Goal: Obtain resource: Download file/media

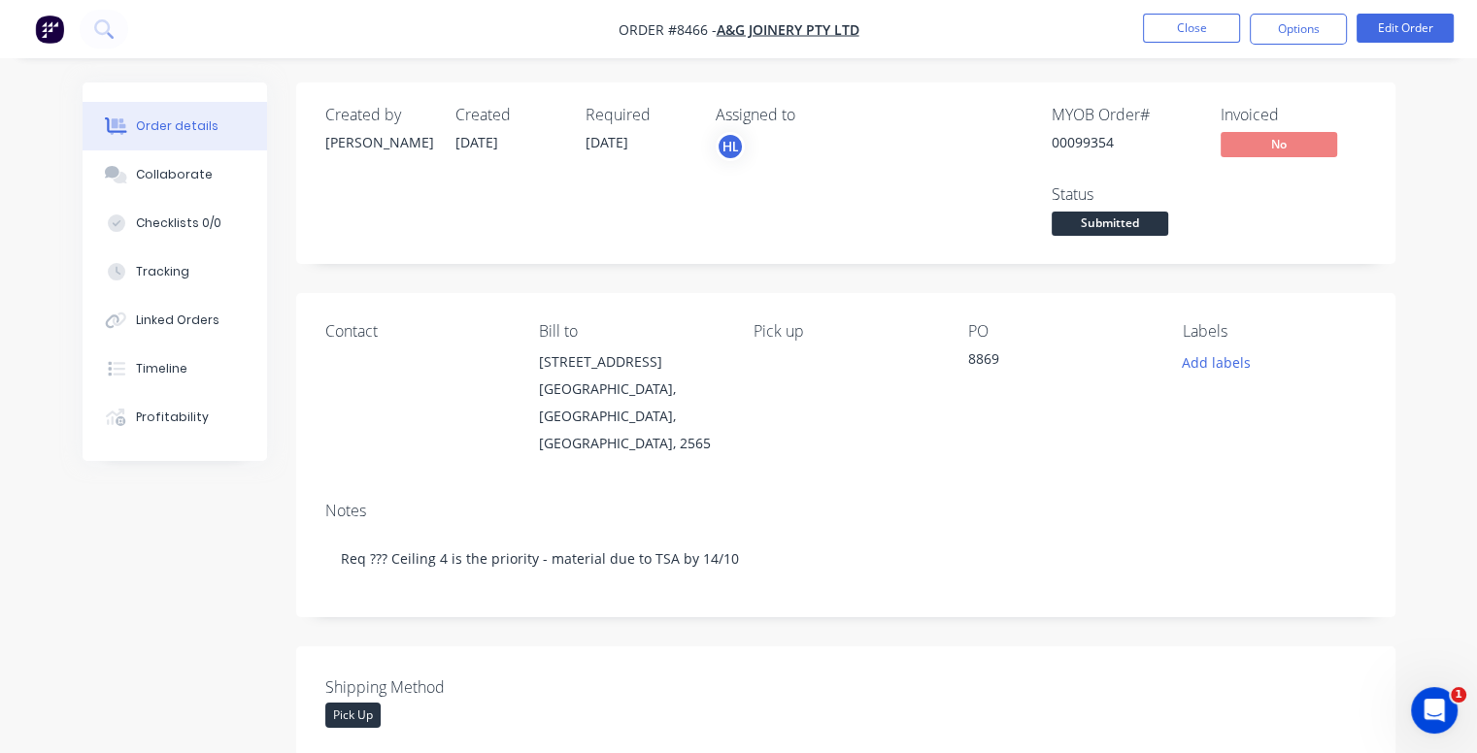
click at [785, 155] on div "HL" at bounding box center [813, 146] width 194 height 29
click at [1099, 217] on span "Submitted" at bounding box center [1109, 224] width 117 height 24
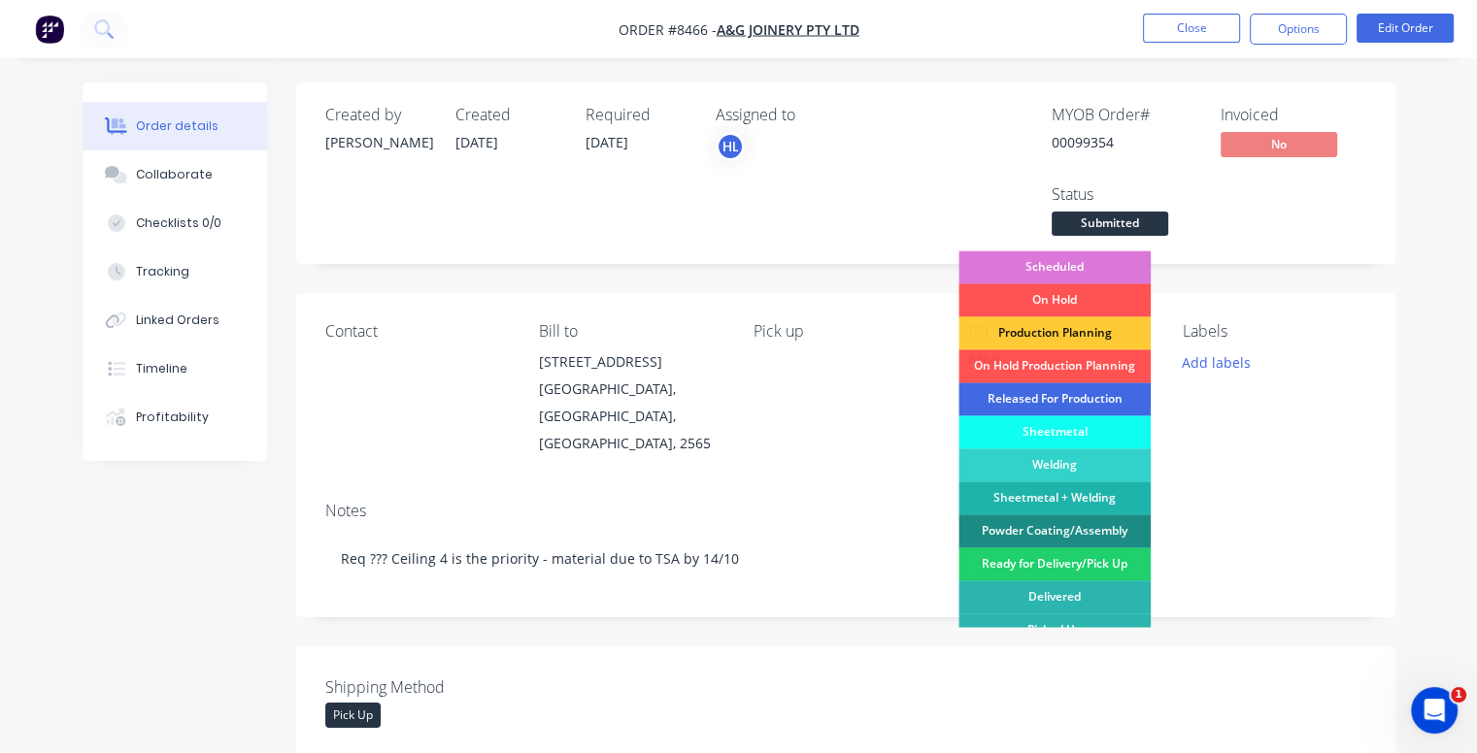
click at [1045, 402] on div "Released For Production" at bounding box center [1054, 399] width 192 height 33
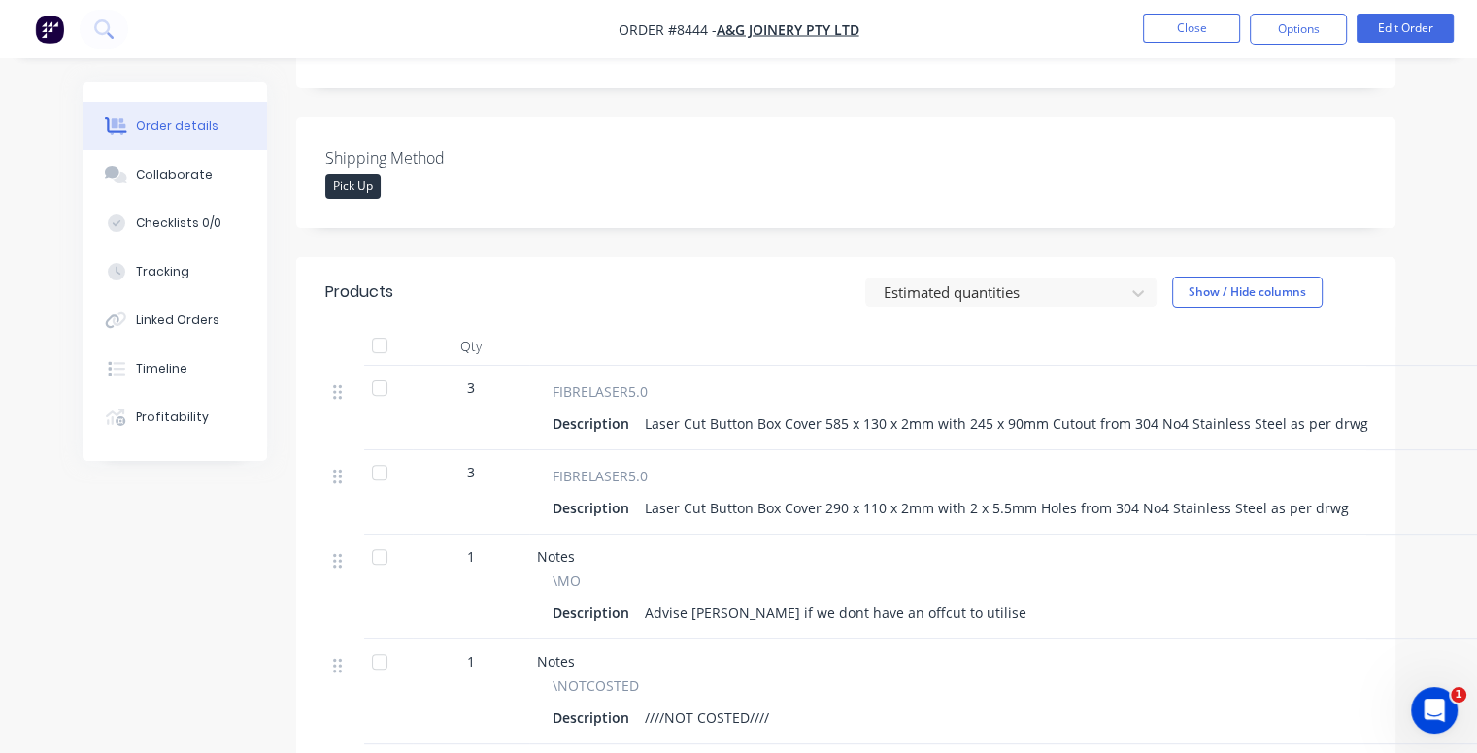
scroll to position [583, 0]
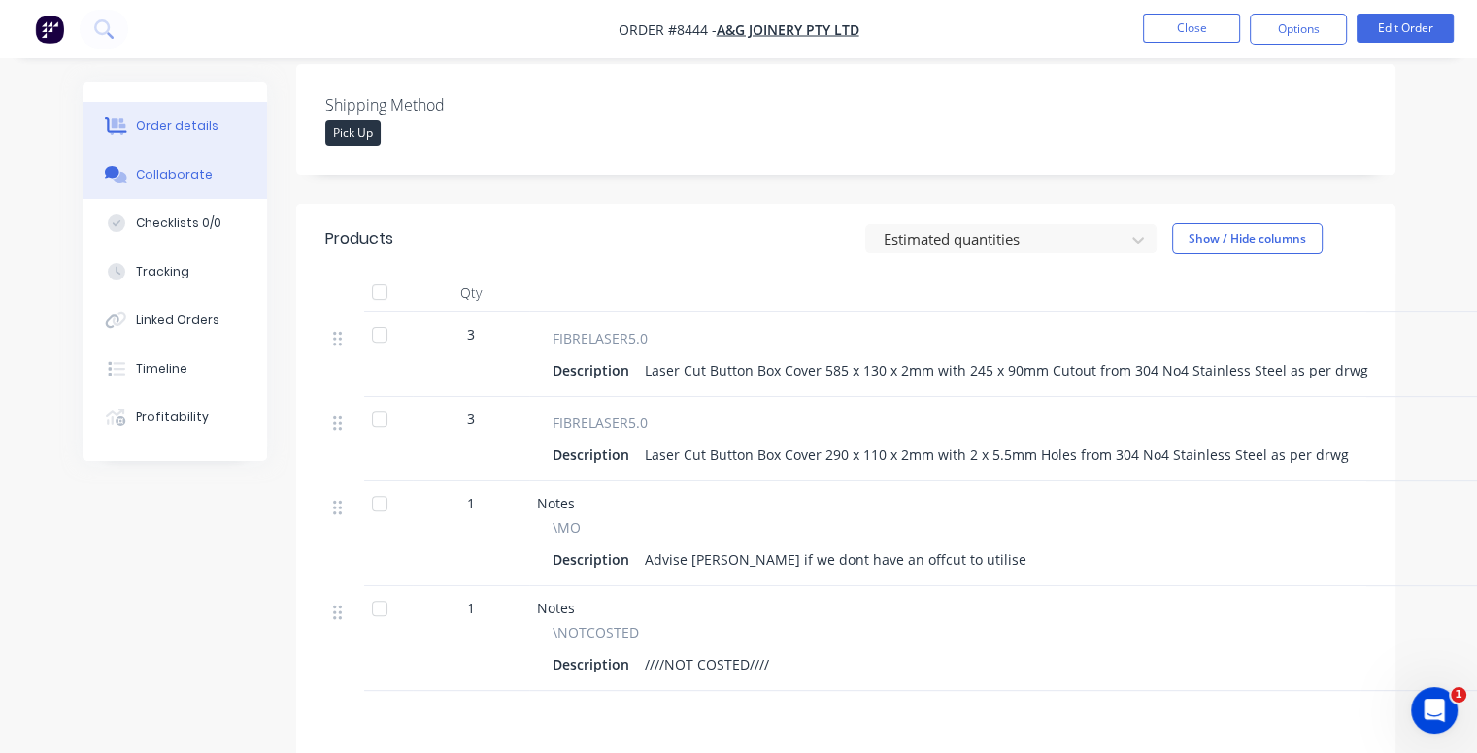
click at [148, 172] on div "Collaborate" at bounding box center [174, 174] width 77 height 17
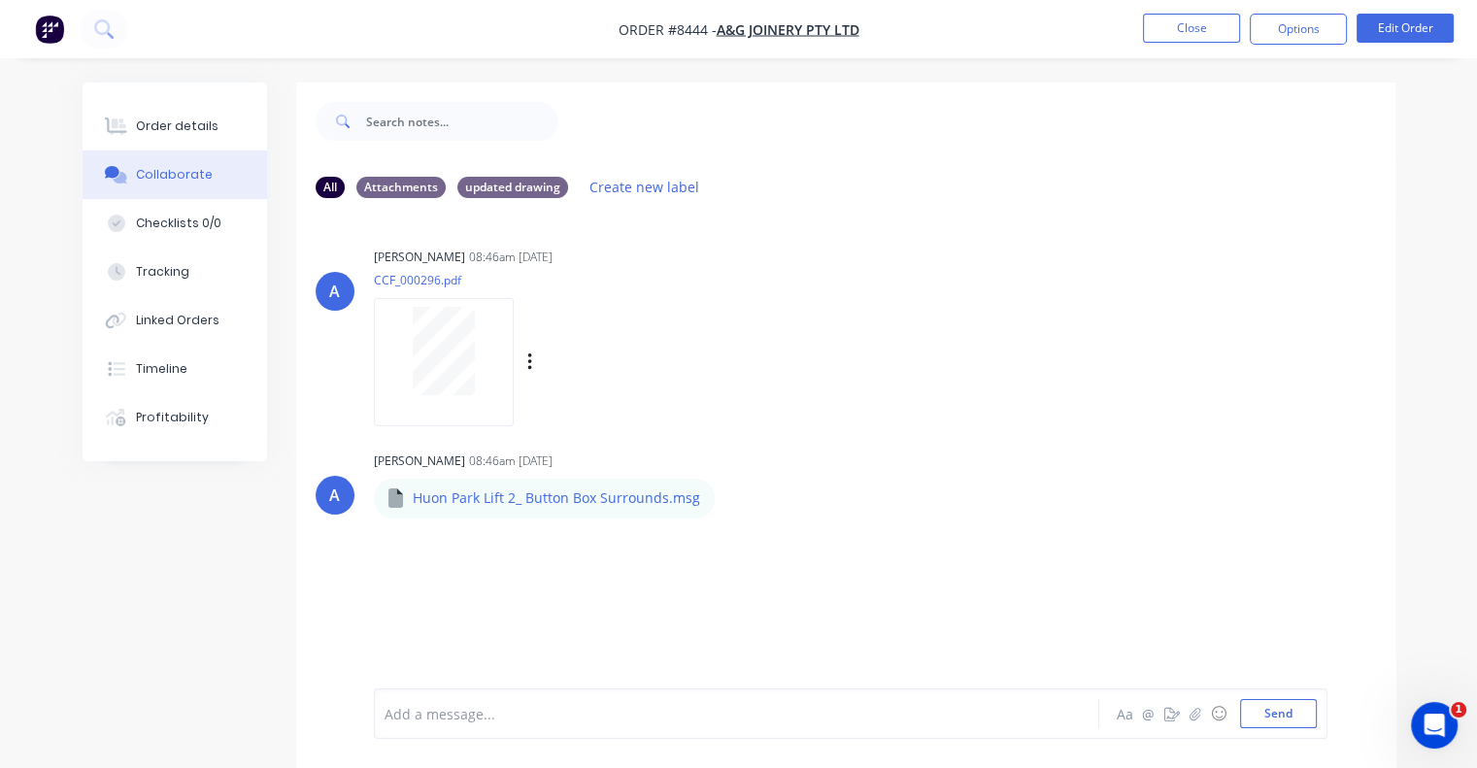
click at [478, 355] on div at bounding box center [444, 351] width 122 height 88
click at [163, 116] on button "Order details" at bounding box center [175, 126] width 184 height 49
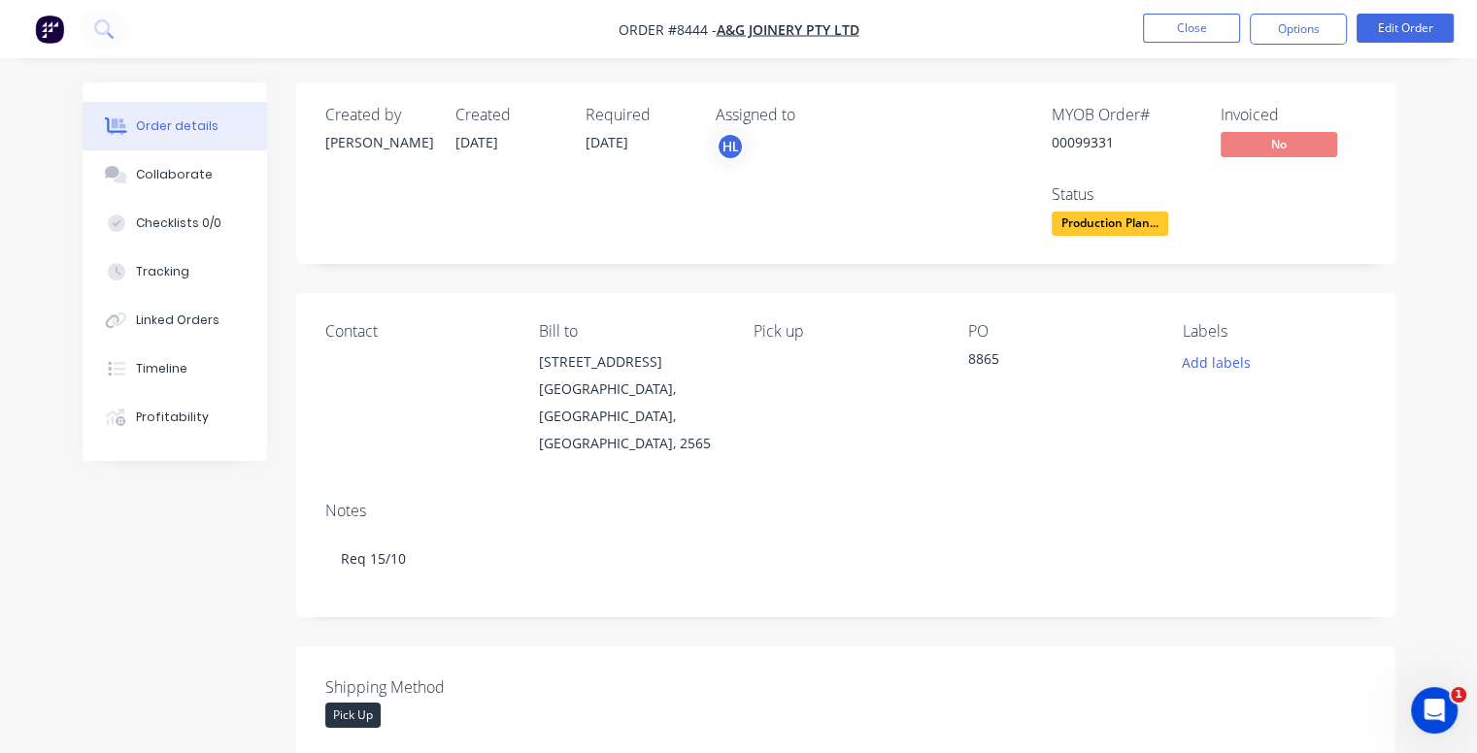
click at [1060, 214] on span "Production Plan..." at bounding box center [1109, 224] width 117 height 24
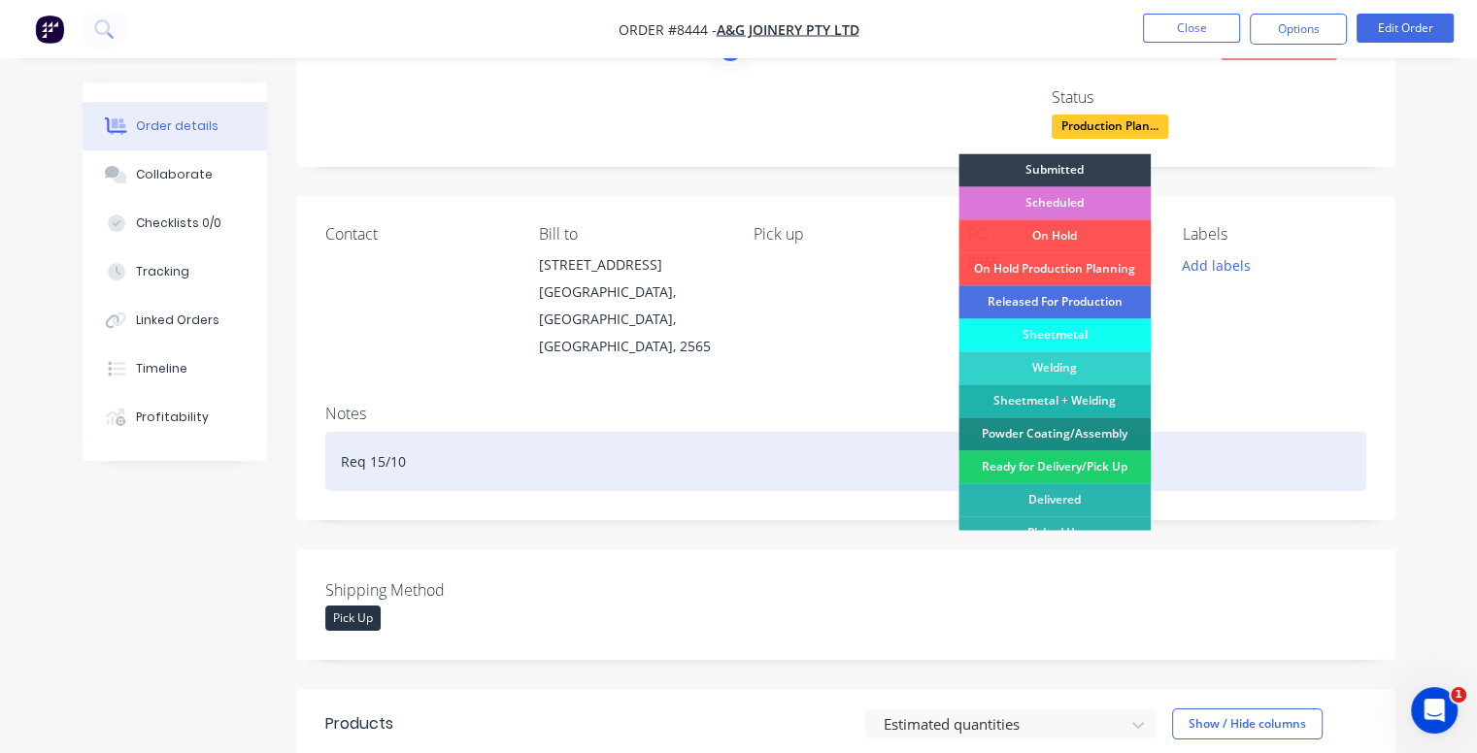
scroll to position [97, 0]
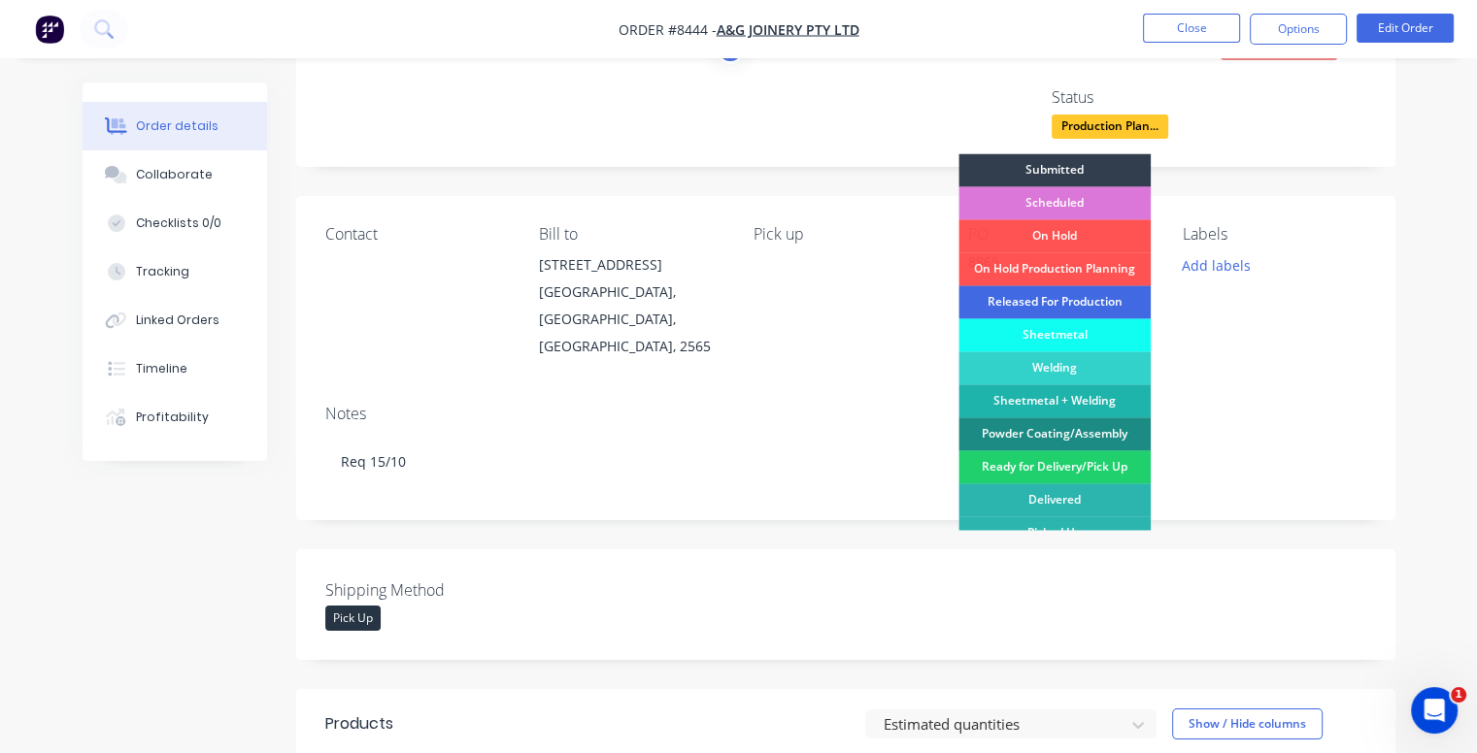
click at [1018, 302] on div "Released For Production" at bounding box center [1054, 301] width 192 height 33
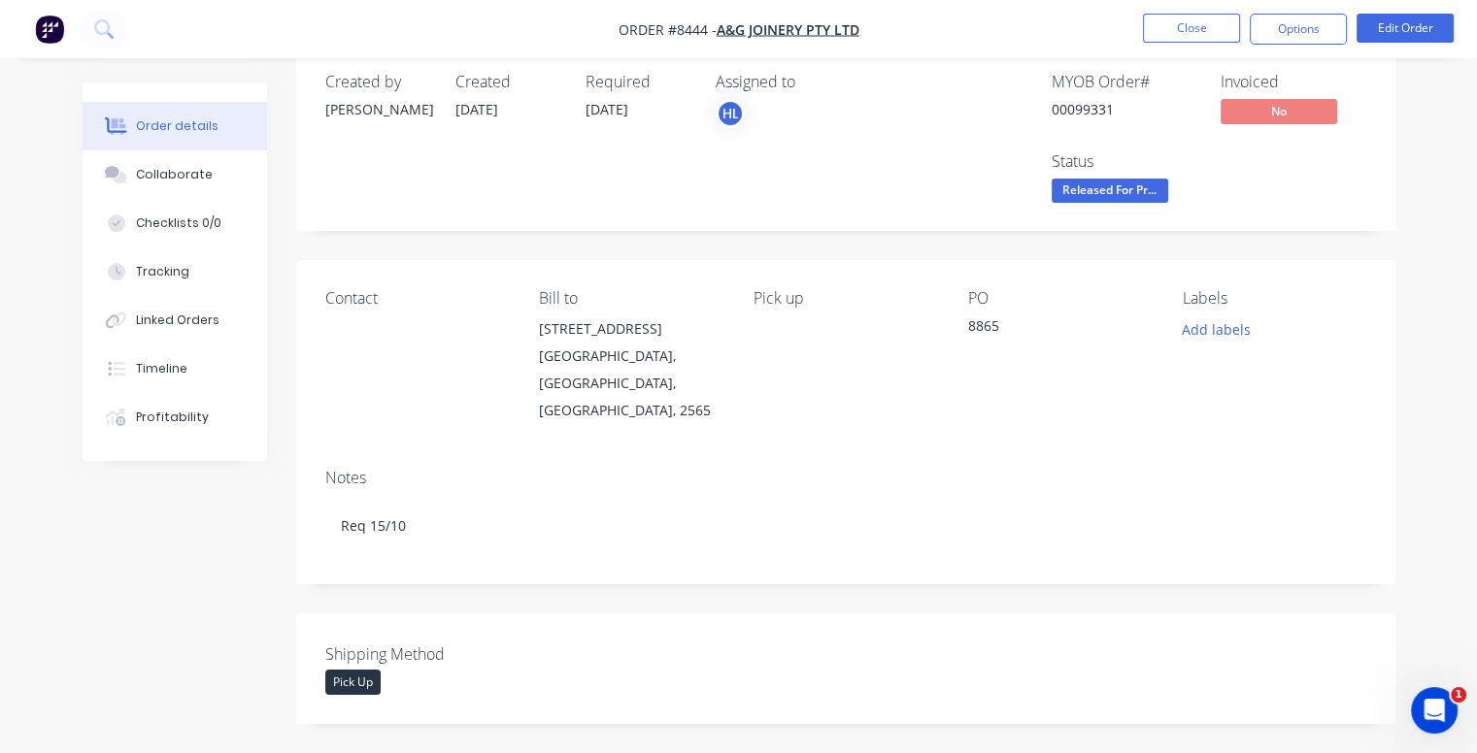
scroll to position [0, 0]
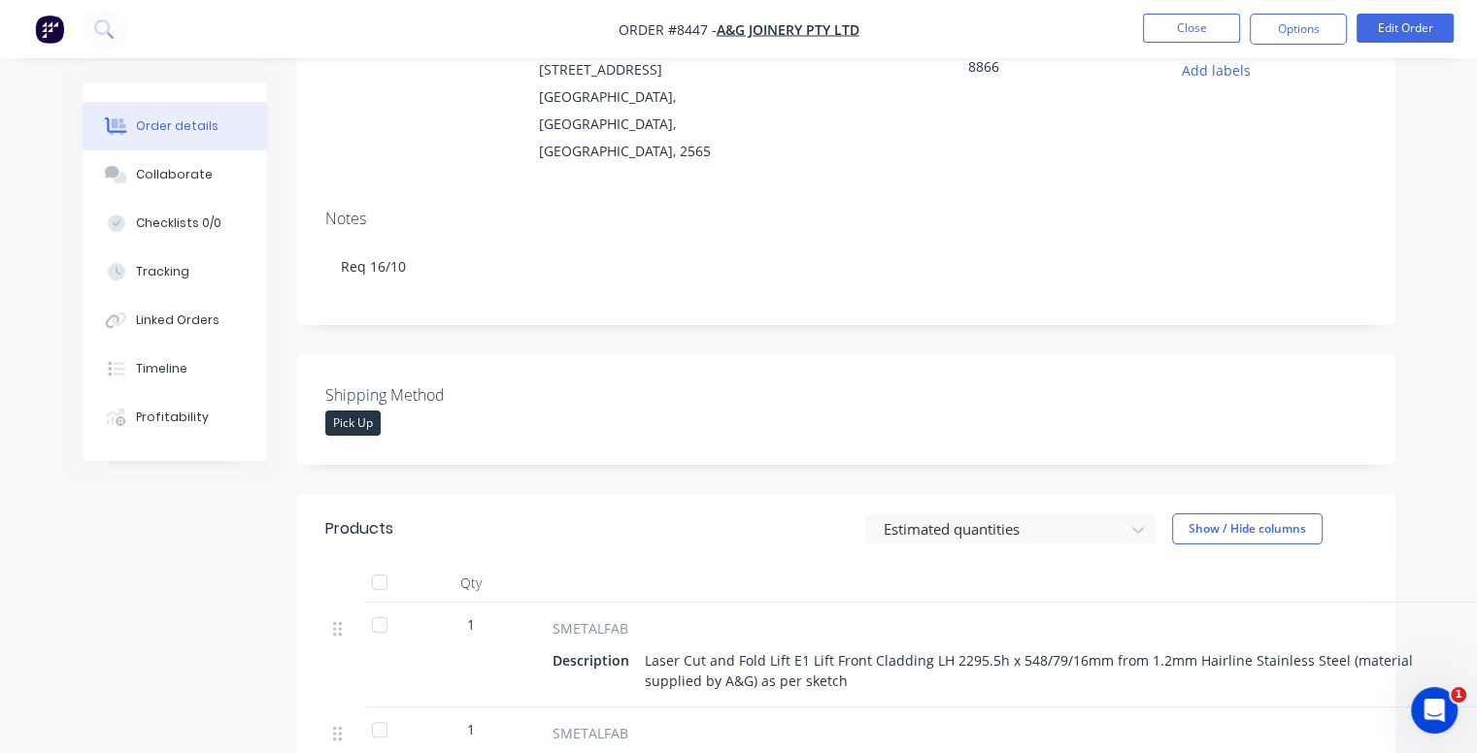
scroll to position [291, 0]
click at [162, 174] on div "Collaborate" at bounding box center [174, 174] width 77 height 17
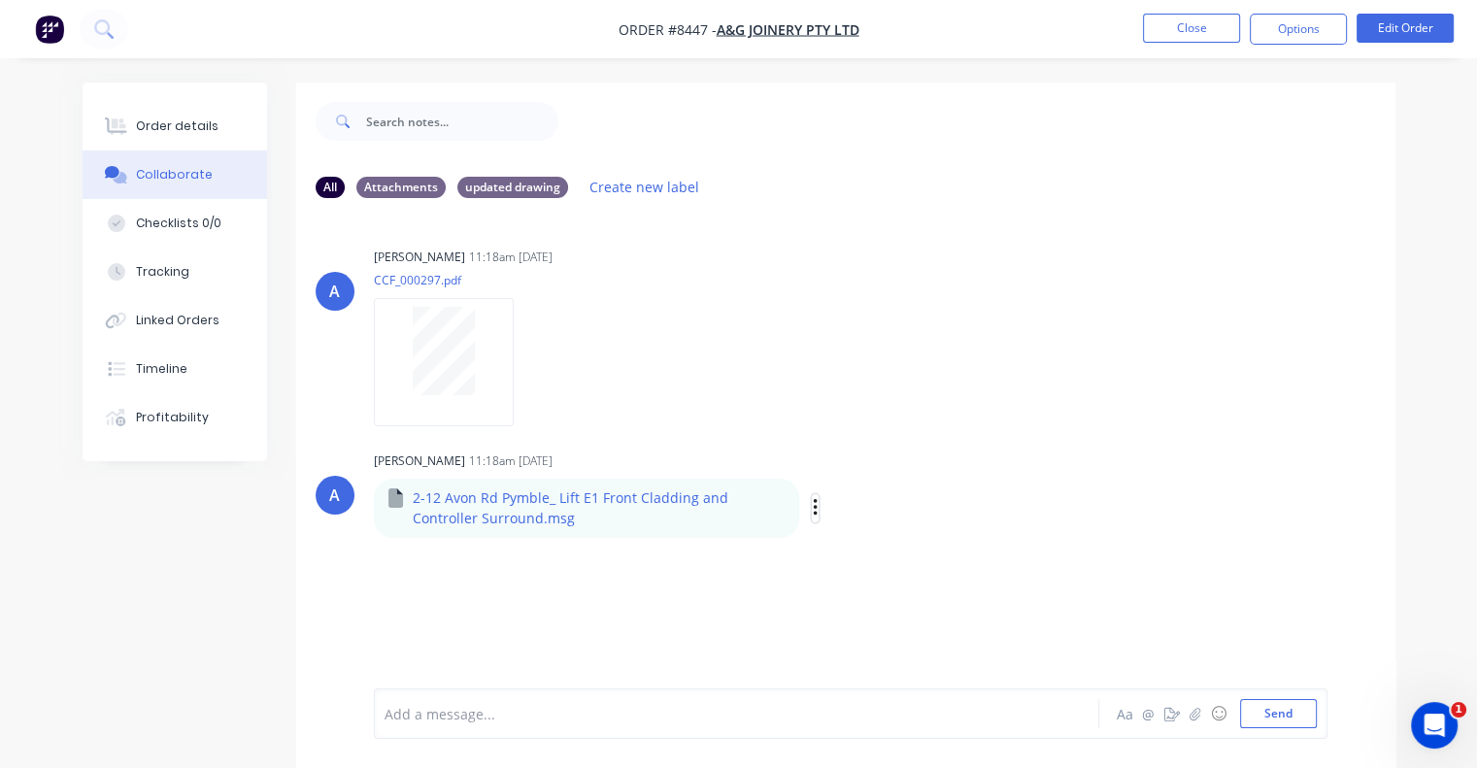
click at [814, 504] on icon "button" at bounding box center [816, 508] width 6 height 22
click at [897, 559] on button "Download" at bounding box center [943, 560] width 218 height 44
